Goal: Find contact information: Find contact information

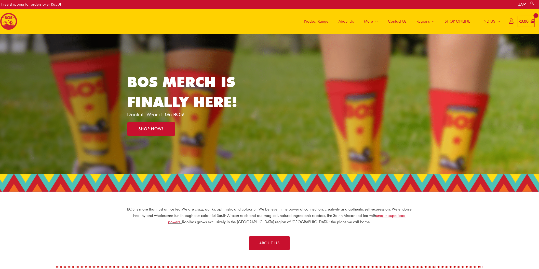
click at [403, 23] on span "Contact Us" at bounding box center [397, 21] width 19 height 15
